Goal: Transaction & Acquisition: Subscribe to service/newsletter

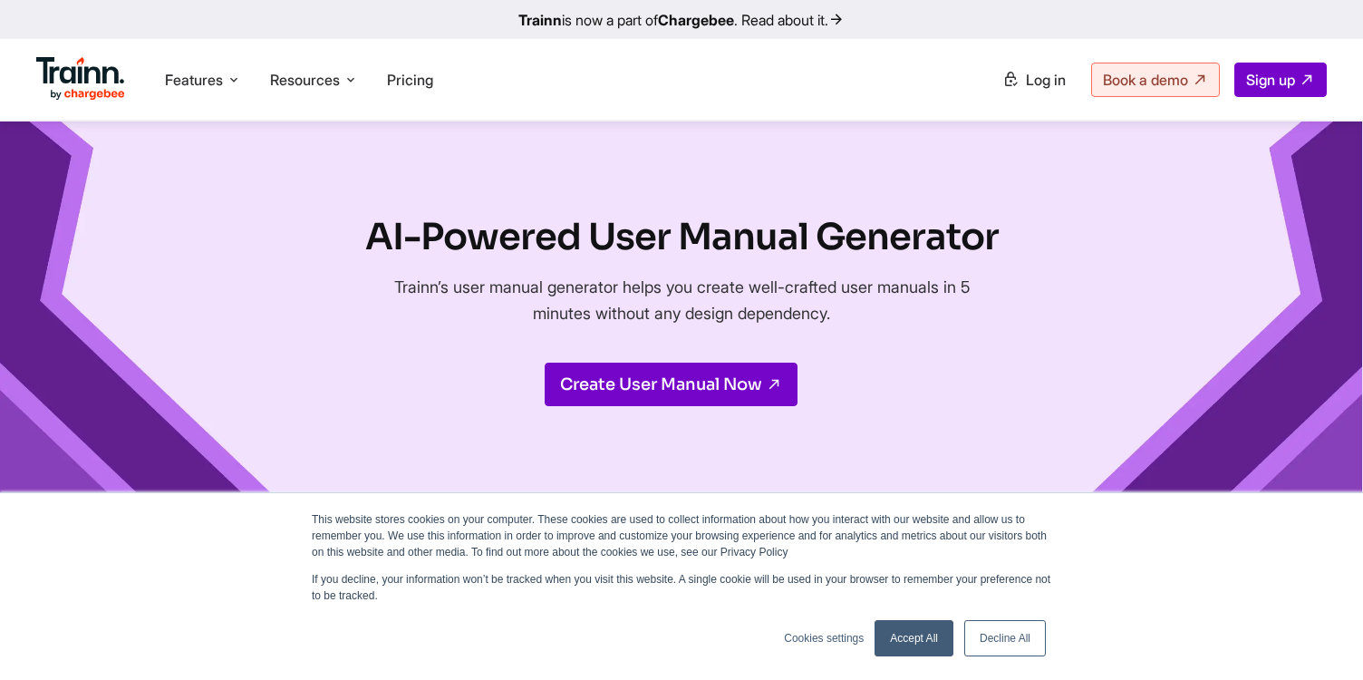
scroll to position [3125, 0]
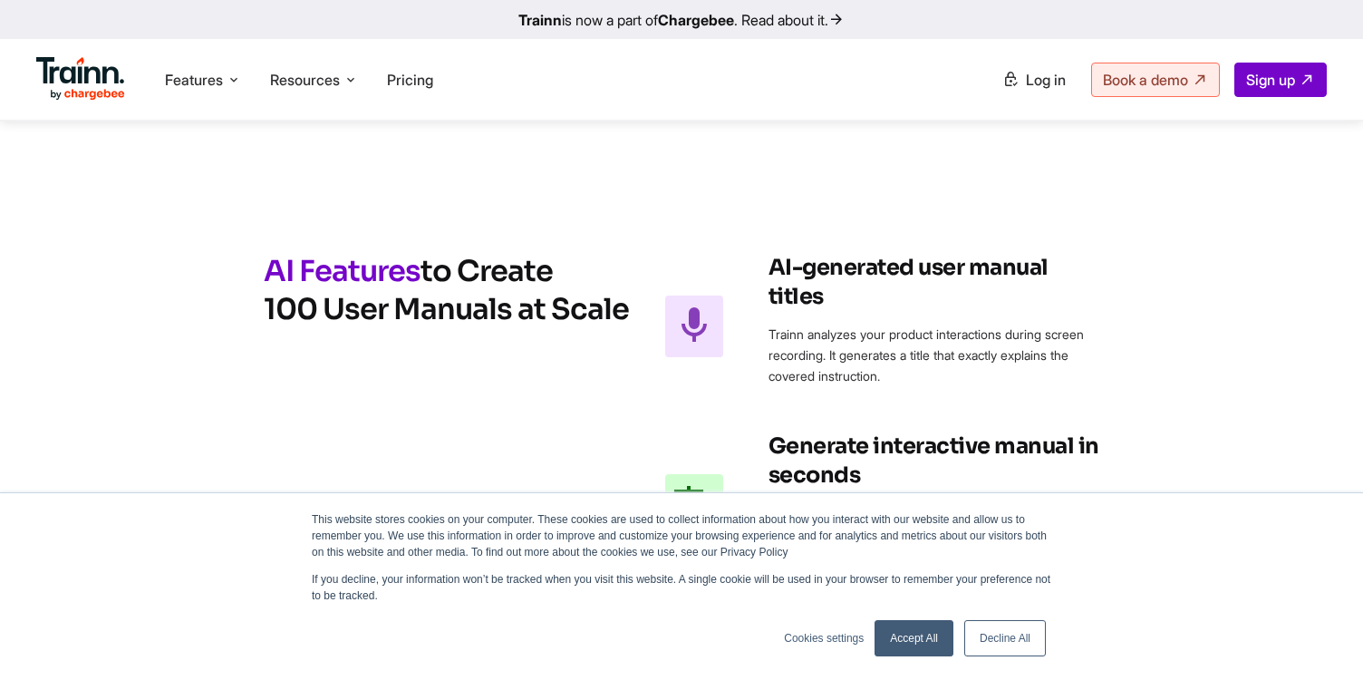
drag, startPoint x: 103, startPoint y: 86, endPoint x: 87, endPoint y: 69, distance: 23.7
click at [103, 86] on img at bounding box center [80, 79] width 89 height 44
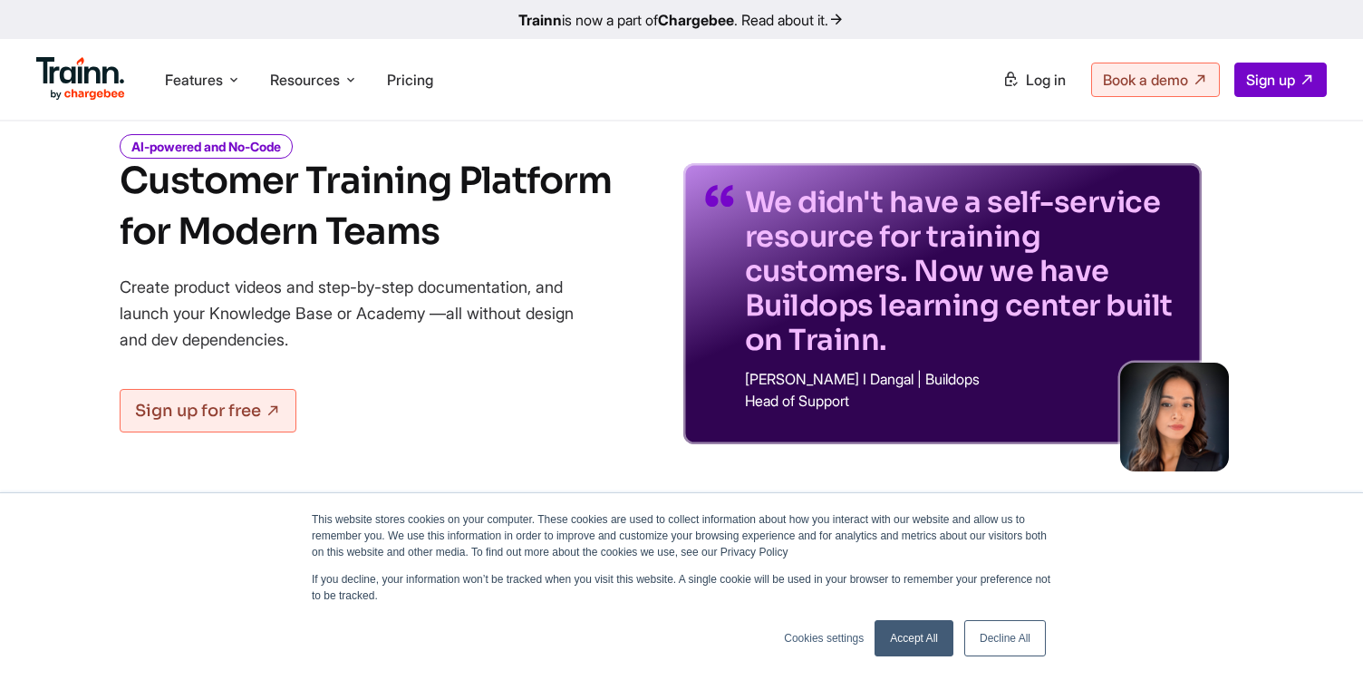
scroll to position [124, 0]
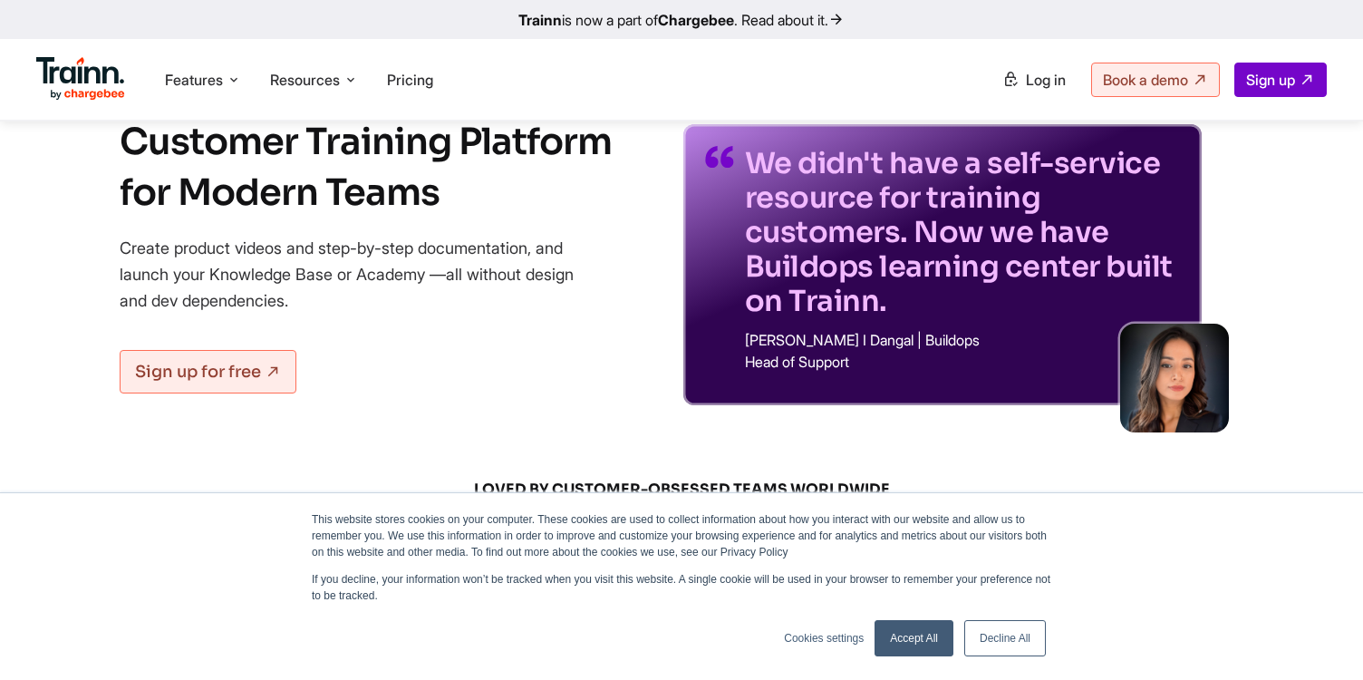
click at [926, 635] on link "Accept All" at bounding box center [914, 638] width 79 height 36
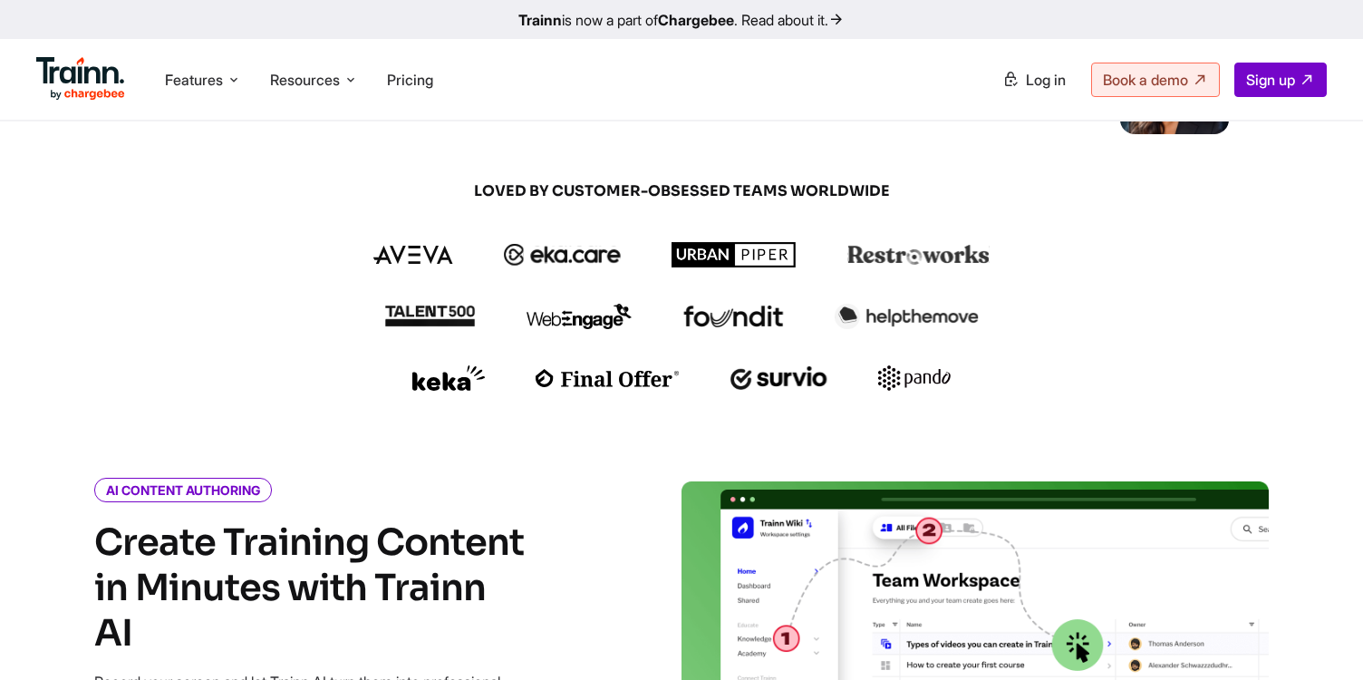
scroll to position [0, 0]
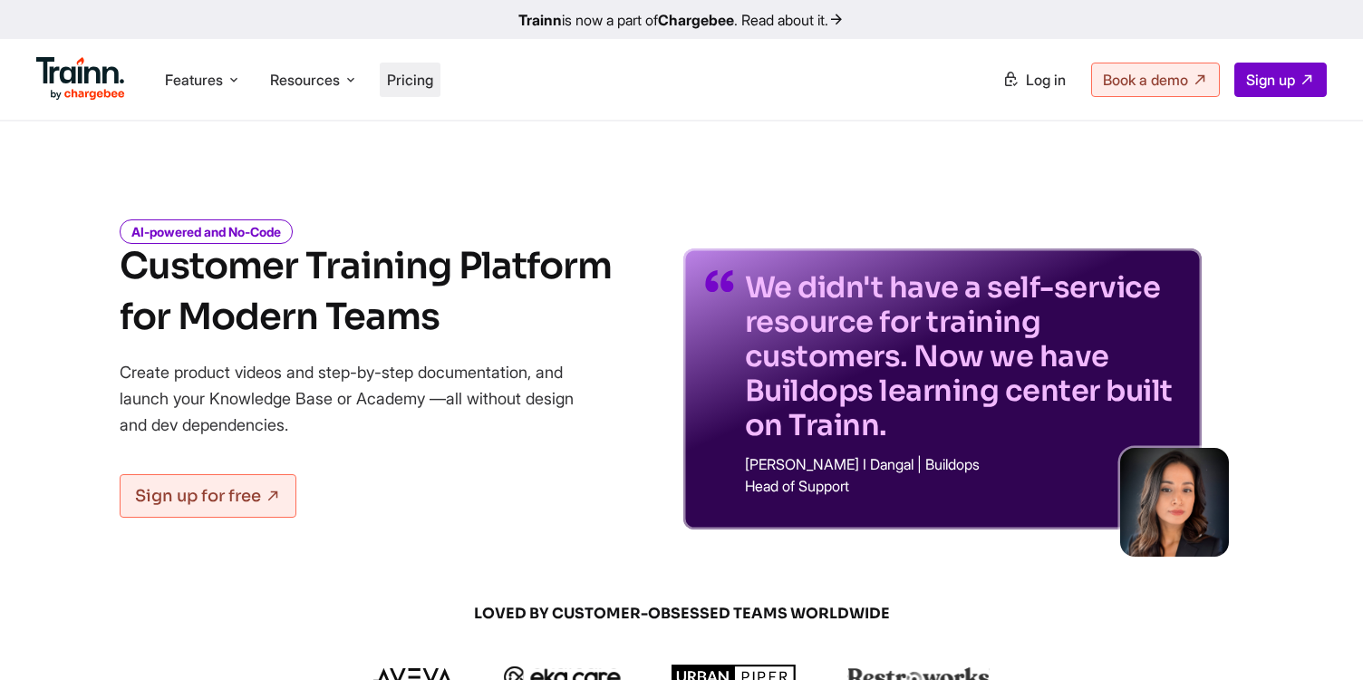
click at [440, 95] on li "Pricing" at bounding box center [410, 80] width 61 height 34
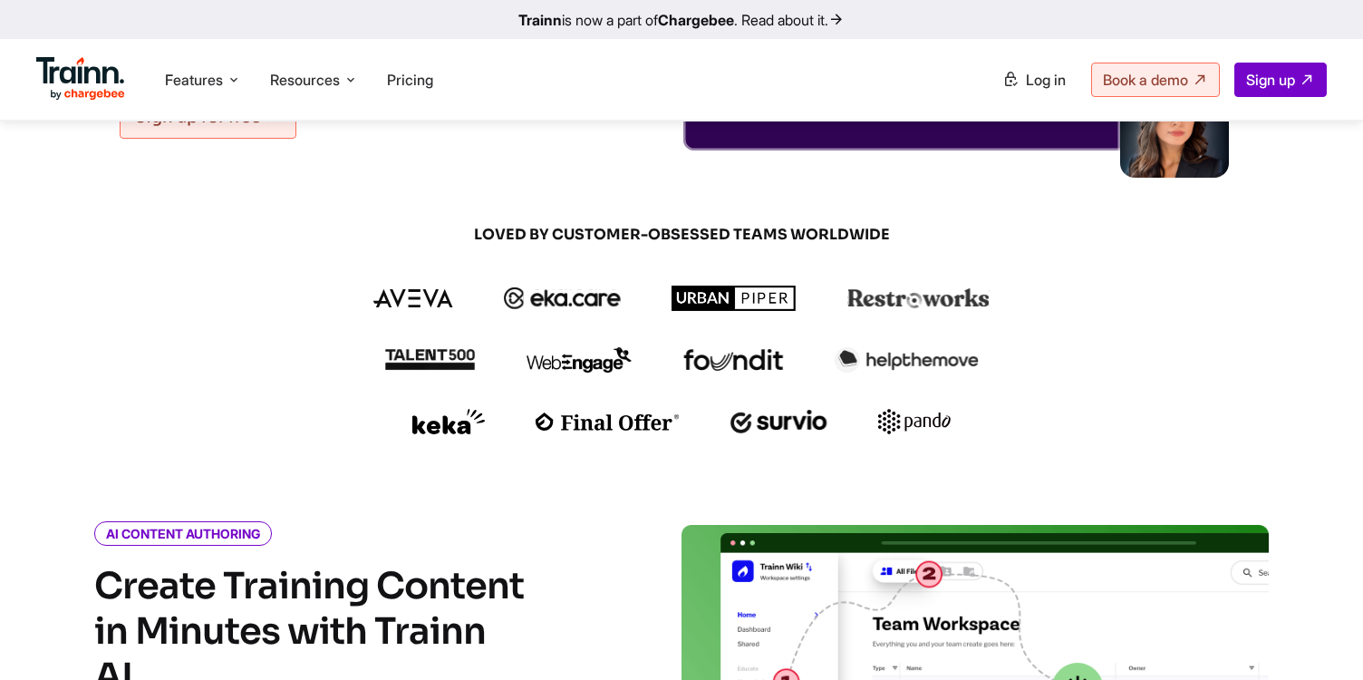
scroll to position [403, 0]
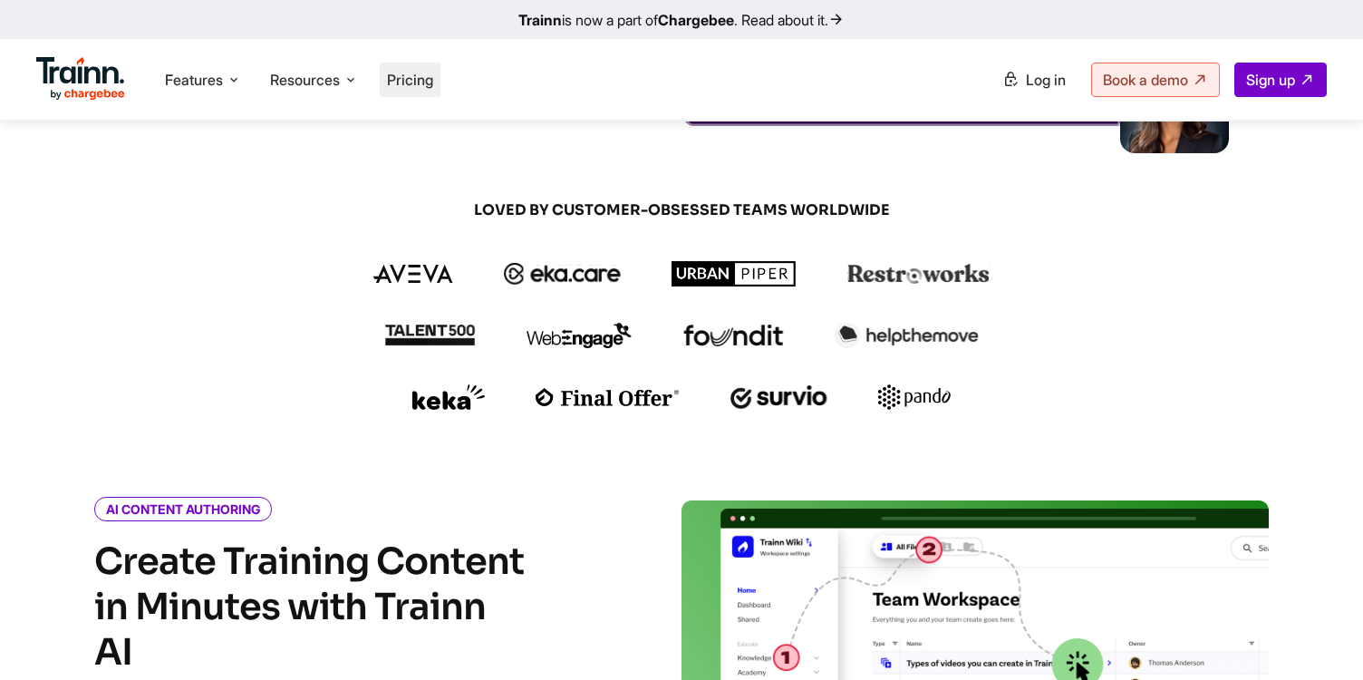
click at [440, 73] on li "Pricing" at bounding box center [410, 80] width 61 height 34
click at [426, 73] on span "Pricing" at bounding box center [410, 80] width 46 height 18
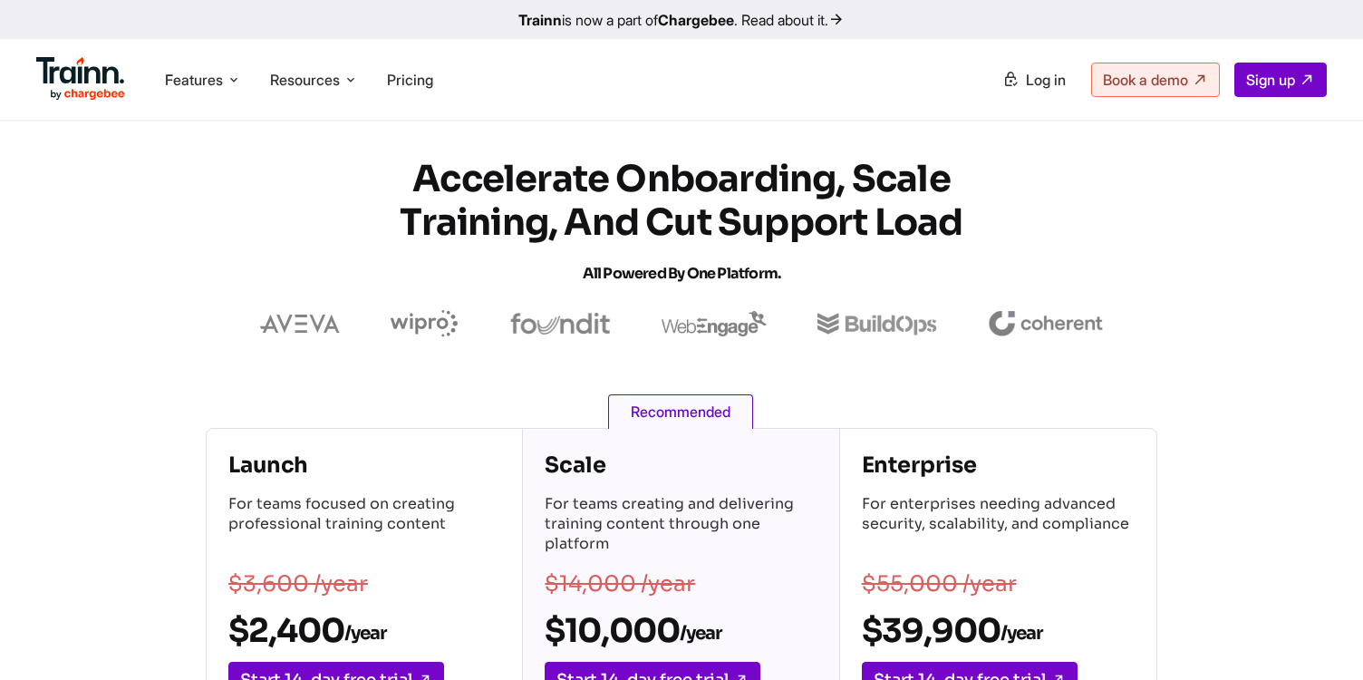
click at [103, 73] on img at bounding box center [80, 79] width 89 height 44
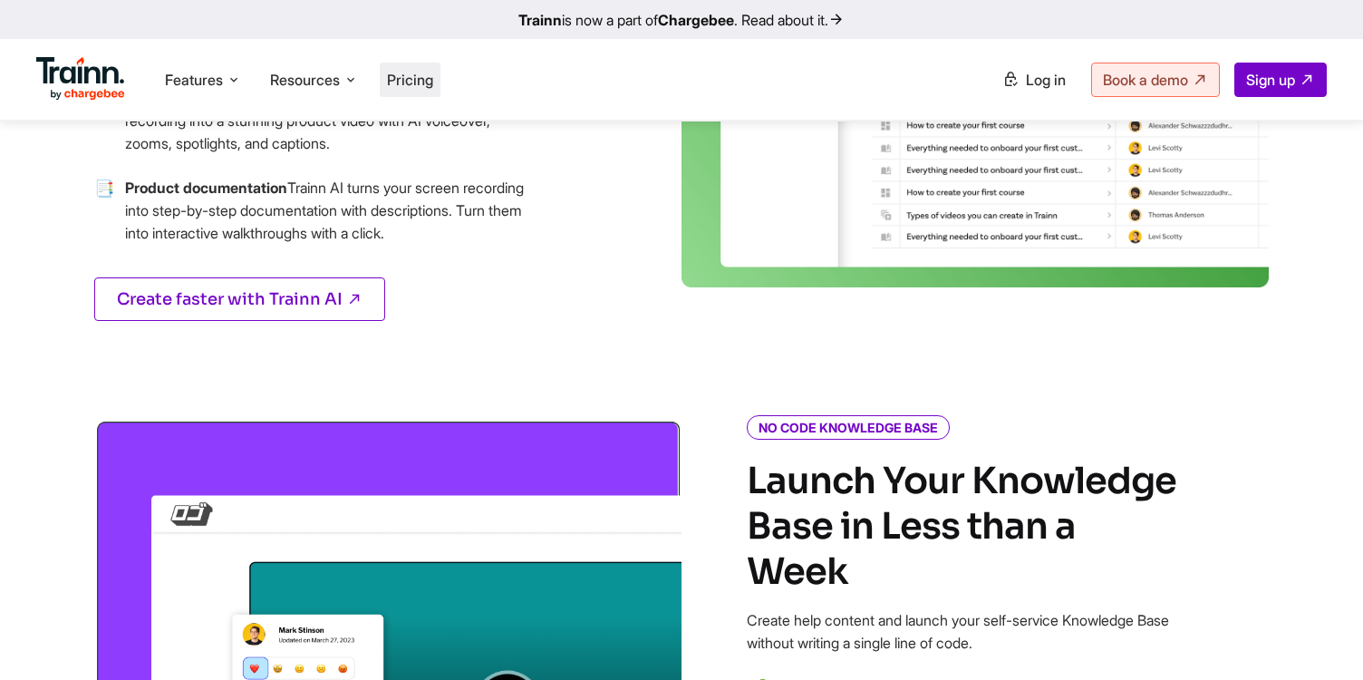
scroll to position [1015, 0]
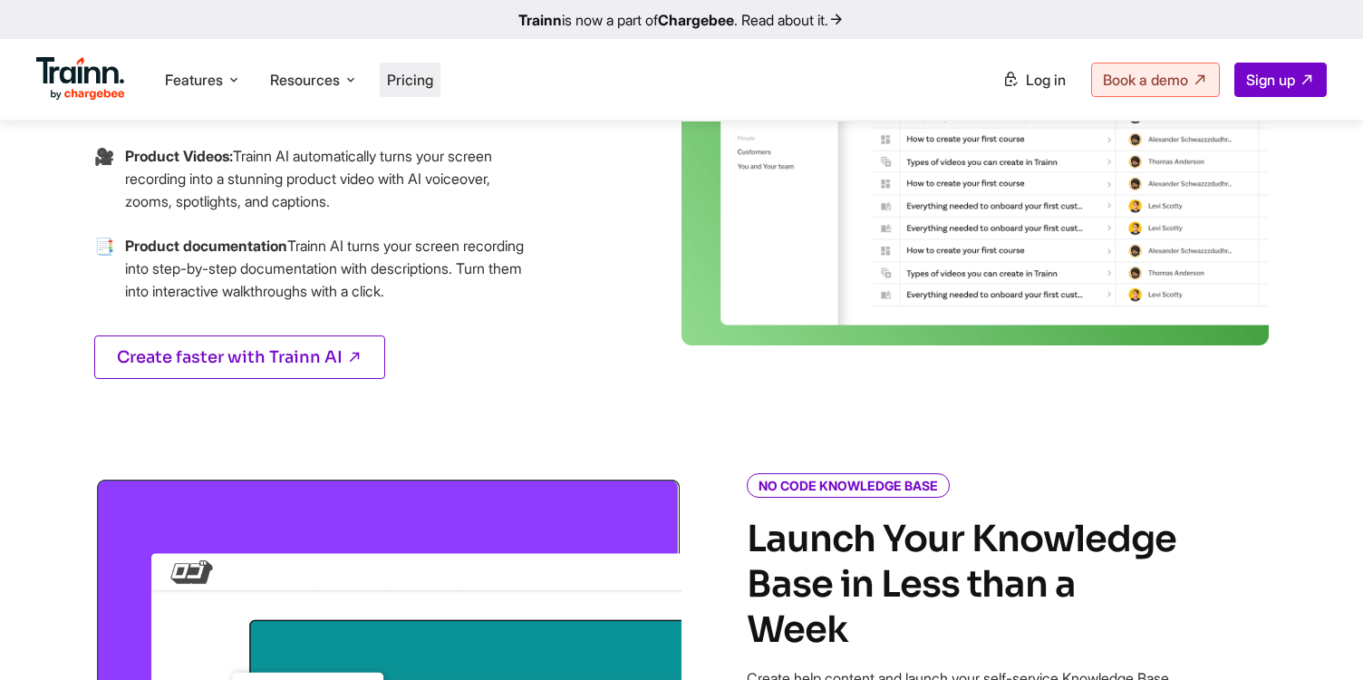
click at [395, 84] on span "Pricing" at bounding box center [410, 80] width 46 height 18
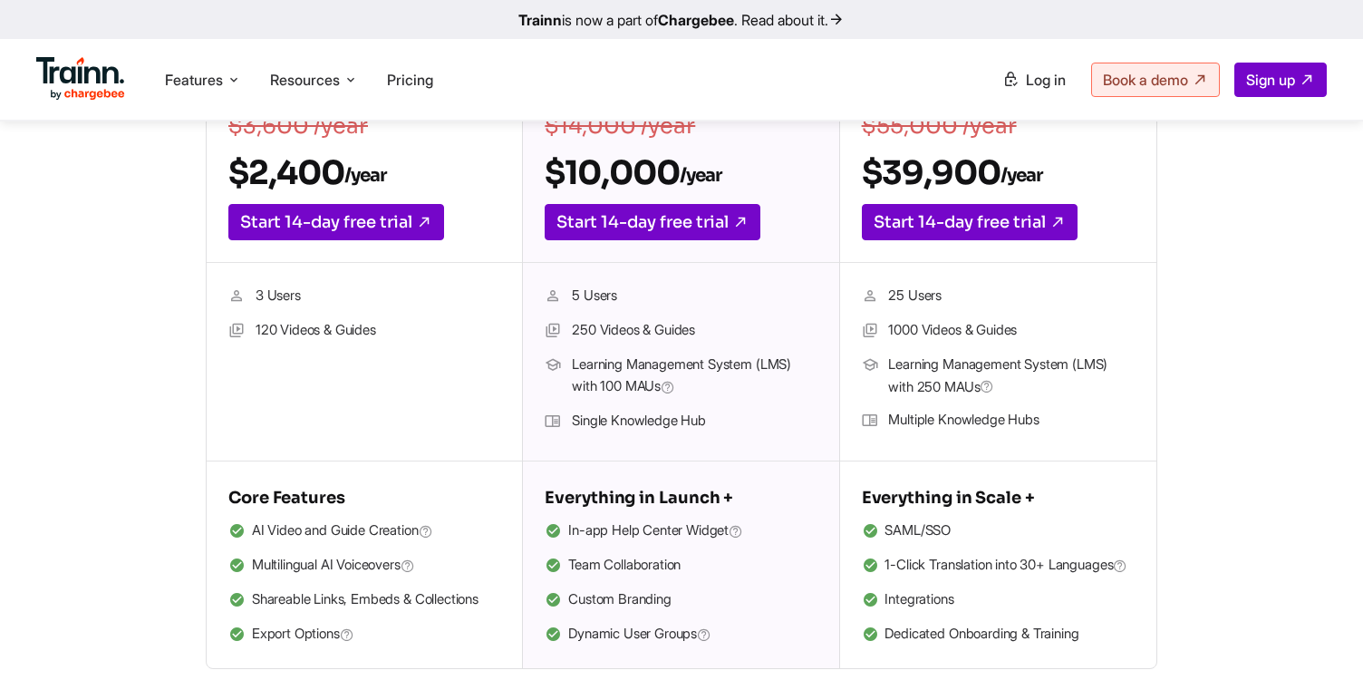
scroll to position [574, 0]
